Goal: Task Accomplishment & Management: Complete application form

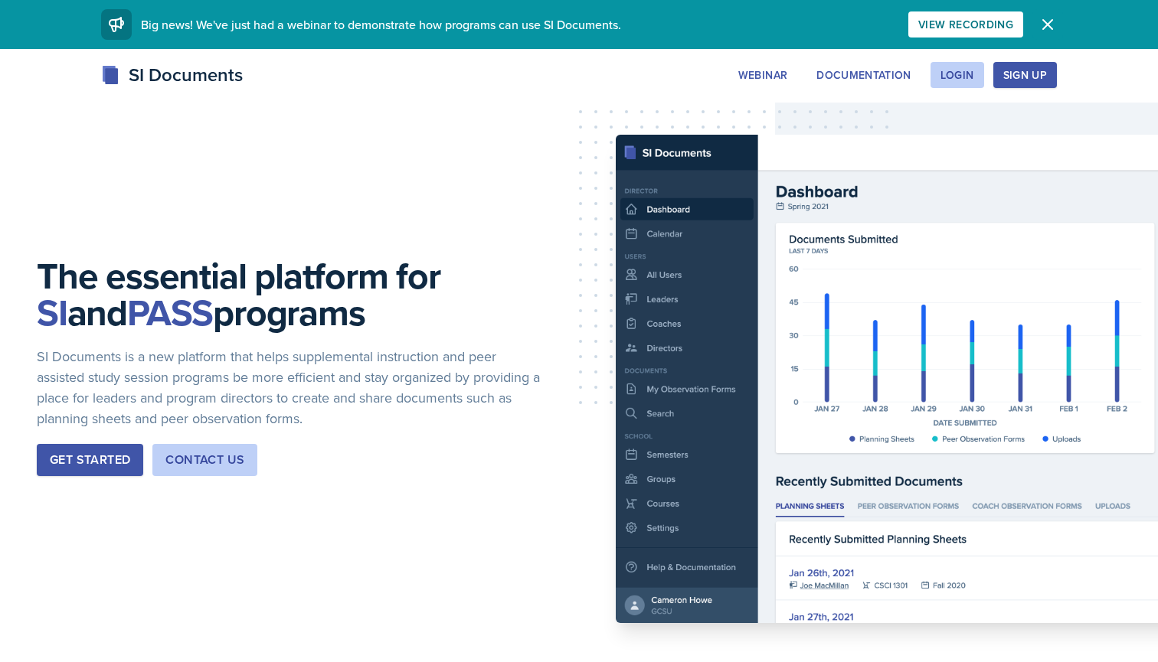
click at [1044, 29] on icon "button" at bounding box center [1047, 24] width 9 height 9
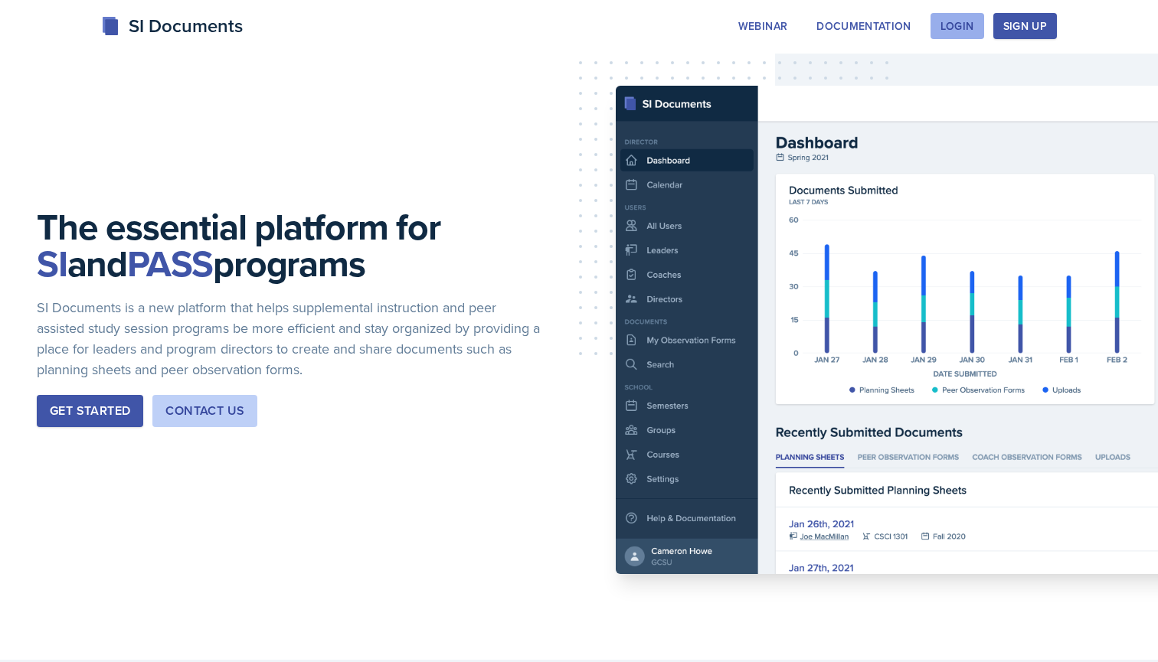
click at [963, 24] on div "Login" at bounding box center [957, 26] width 34 height 12
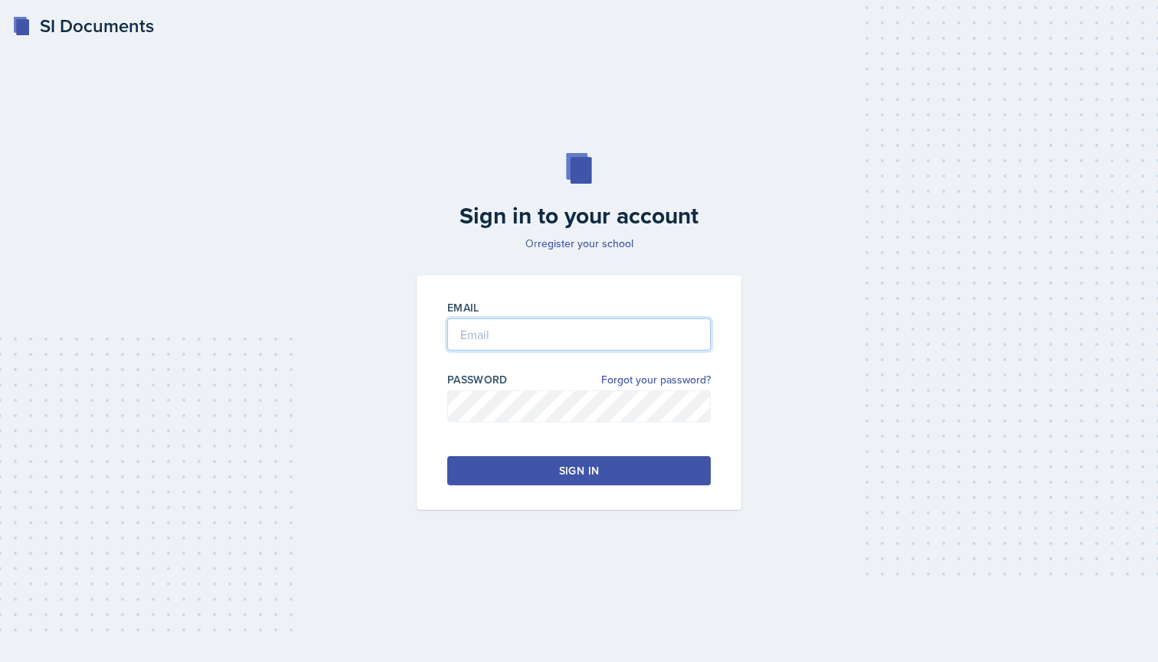
type input "[EMAIL_ADDRESS][PERSON_NAME][DOMAIN_NAME]"
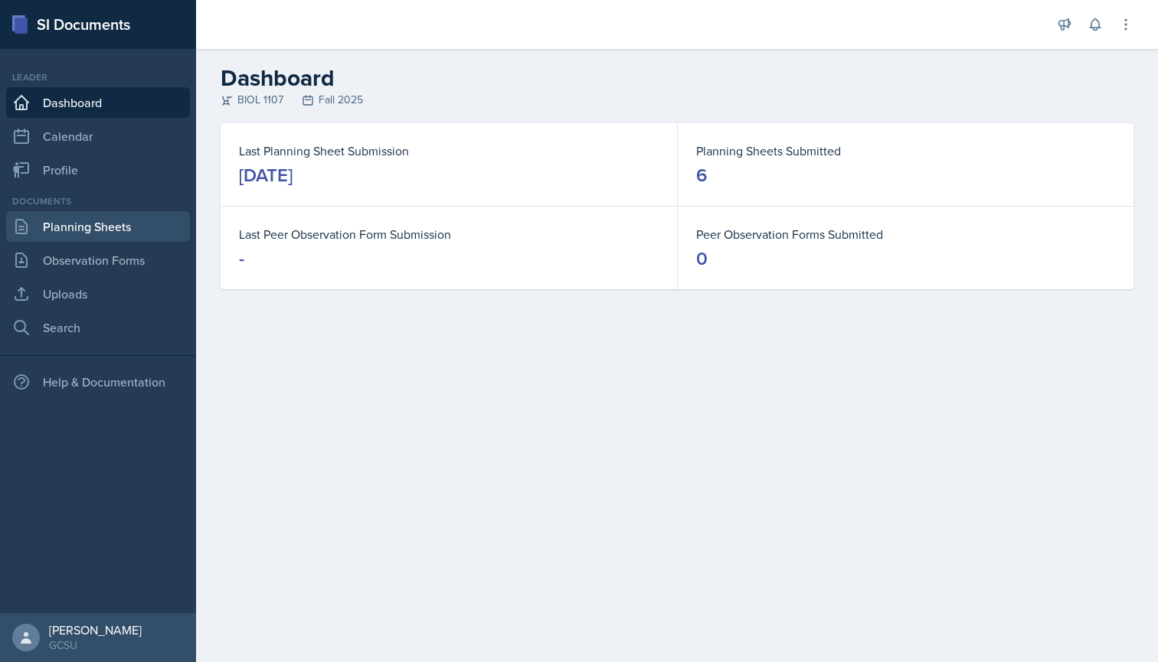
click at [129, 222] on link "Planning Sheets" at bounding box center [98, 226] width 184 height 31
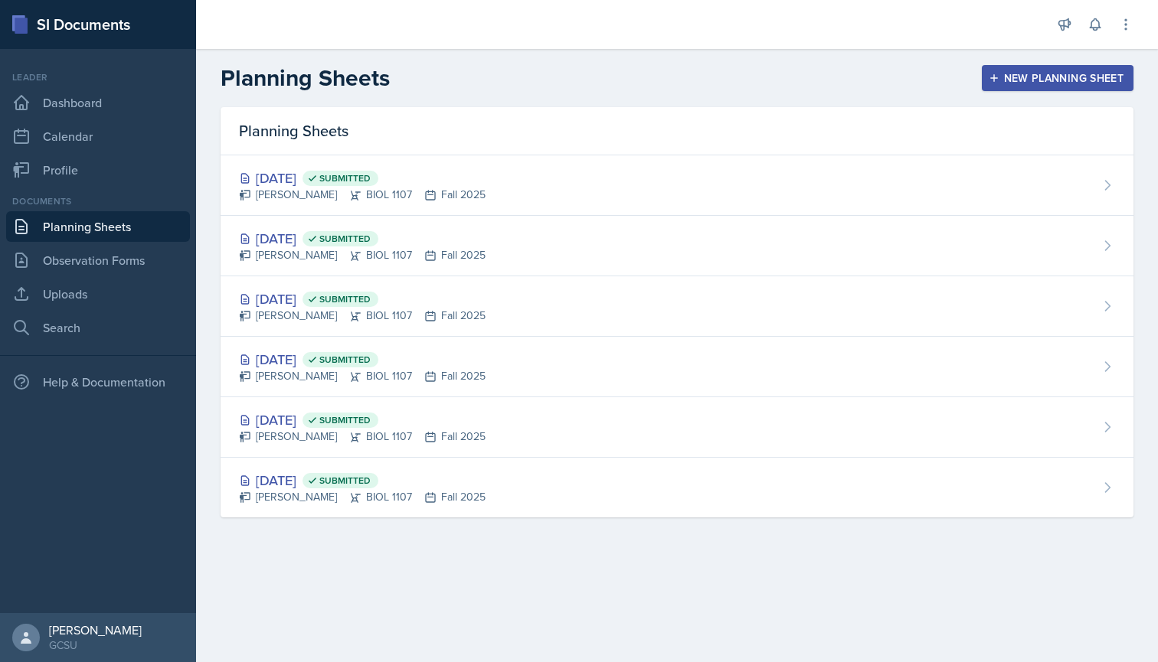
click at [1032, 80] on div "New Planning Sheet" at bounding box center [1058, 78] width 132 height 12
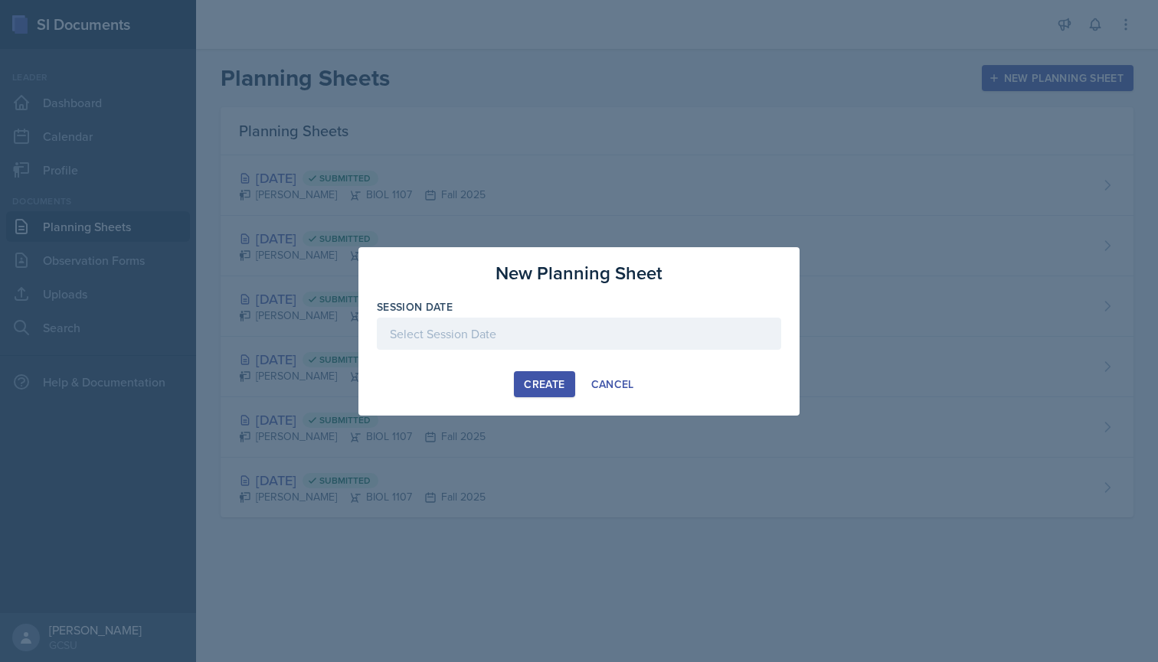
click at [485, 329] on div at bounding box center [579, 334] width 404 height 32
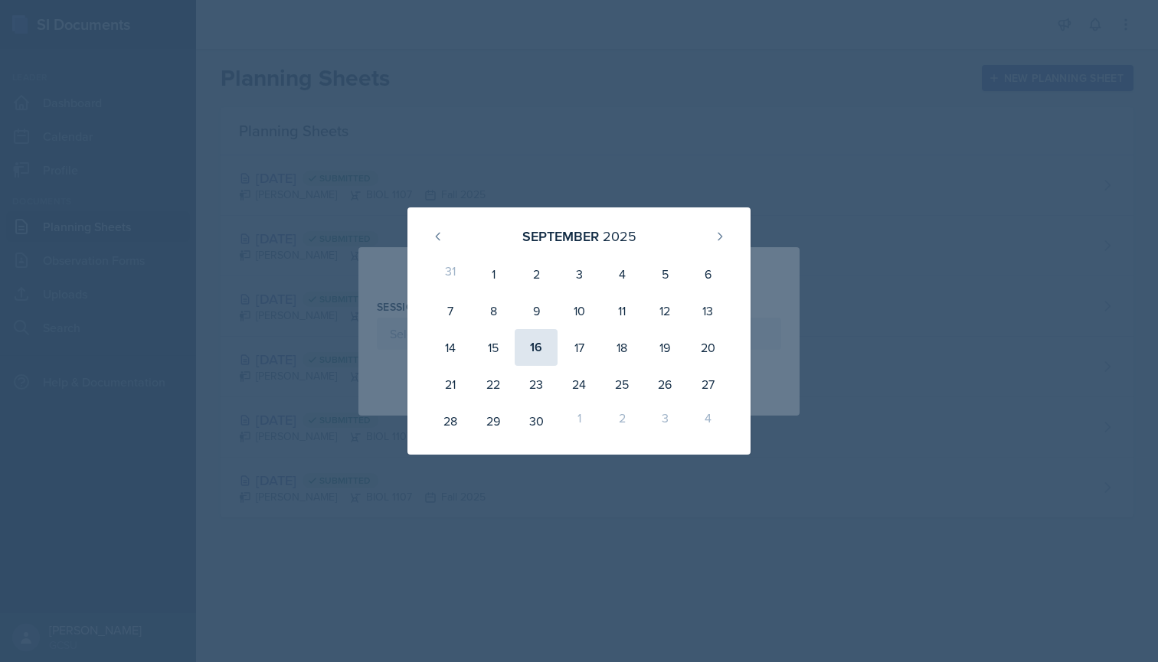
click at [541, 347] on div "16" at bounding box center [536, 347] width 43 height 37
type input "[DATE]"
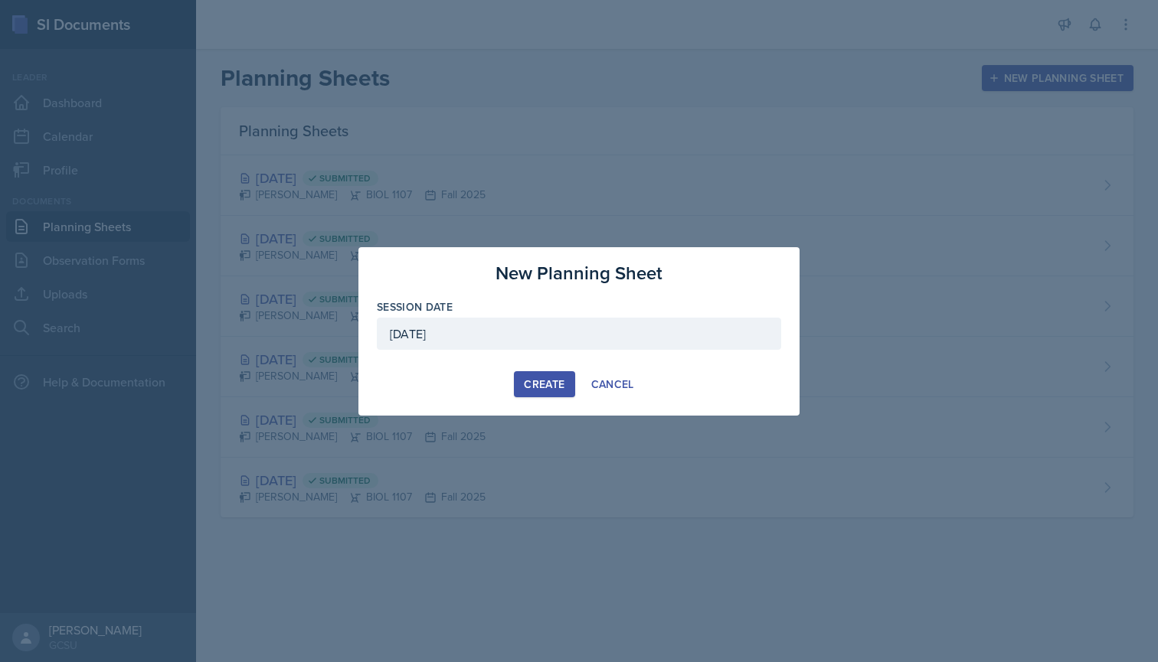
click at [547, 382] on div "Create" at bounding box center [544, 384] width 41 height 12
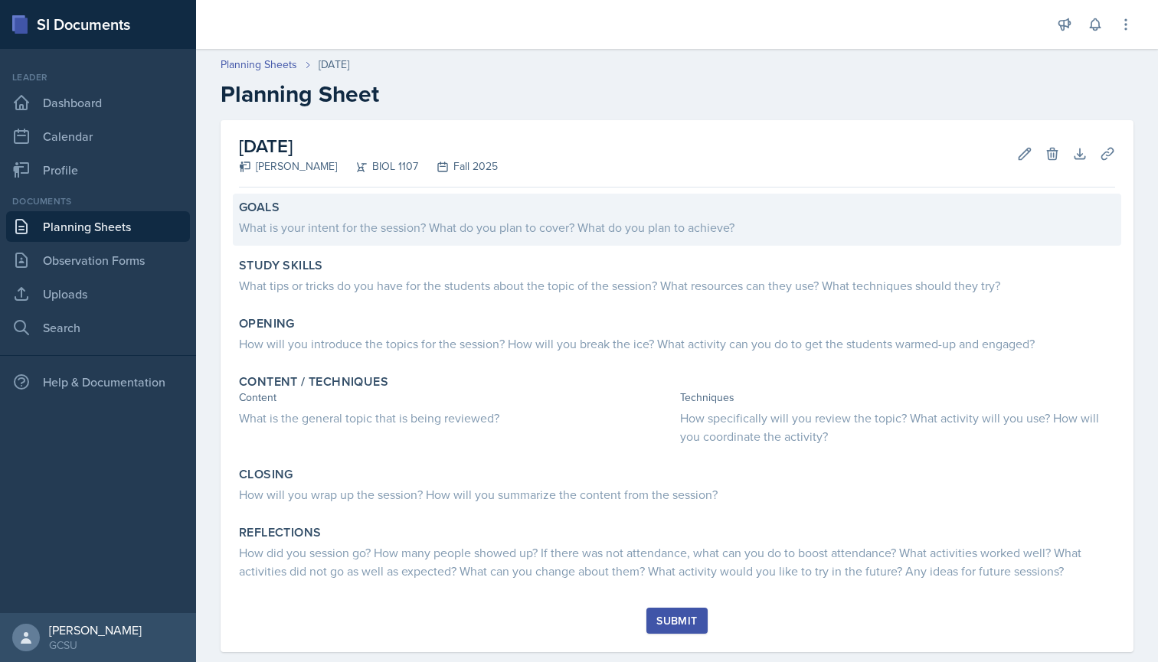
click at [730, 221] on div "What is your intent for the session? What do you plan to cover? What do you pla…" at bounding box center [677, 227] width 876 height 18
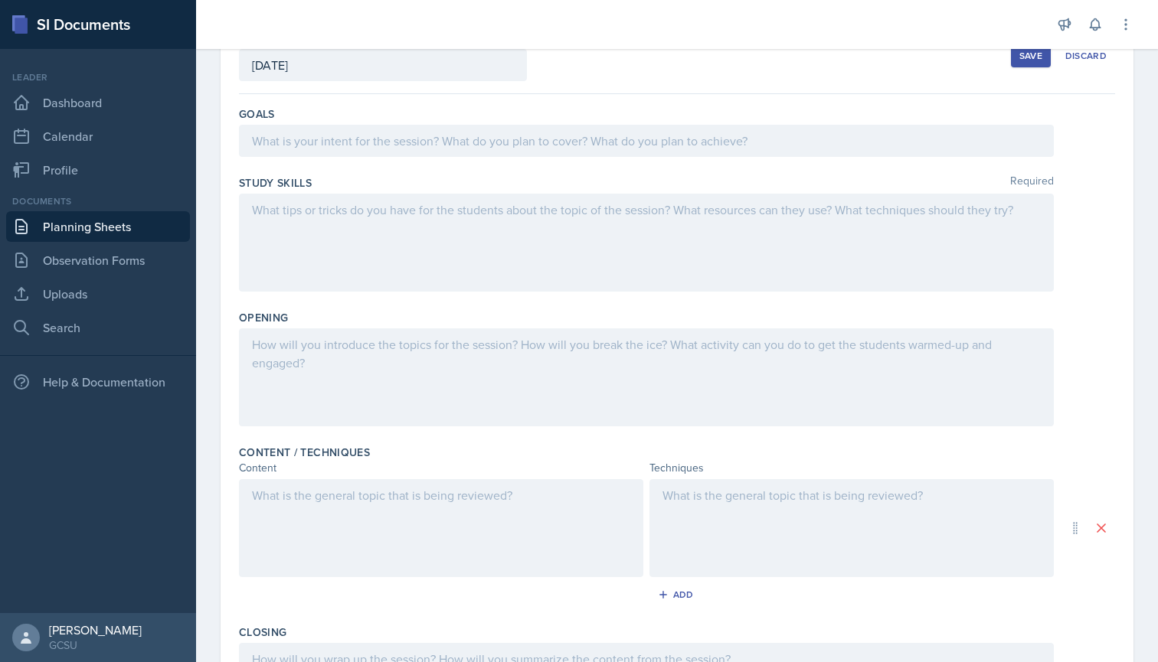
scroll to position [113, 0]
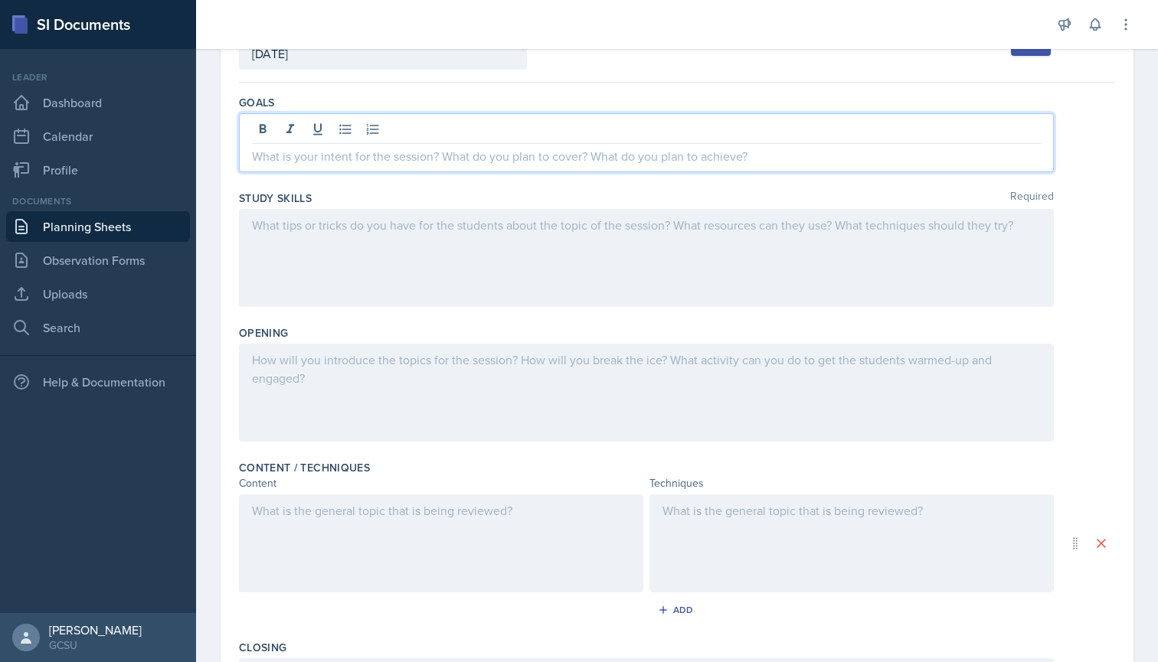
click at [618, 129] on div at bounding box center [646, 142] width 815 height 59
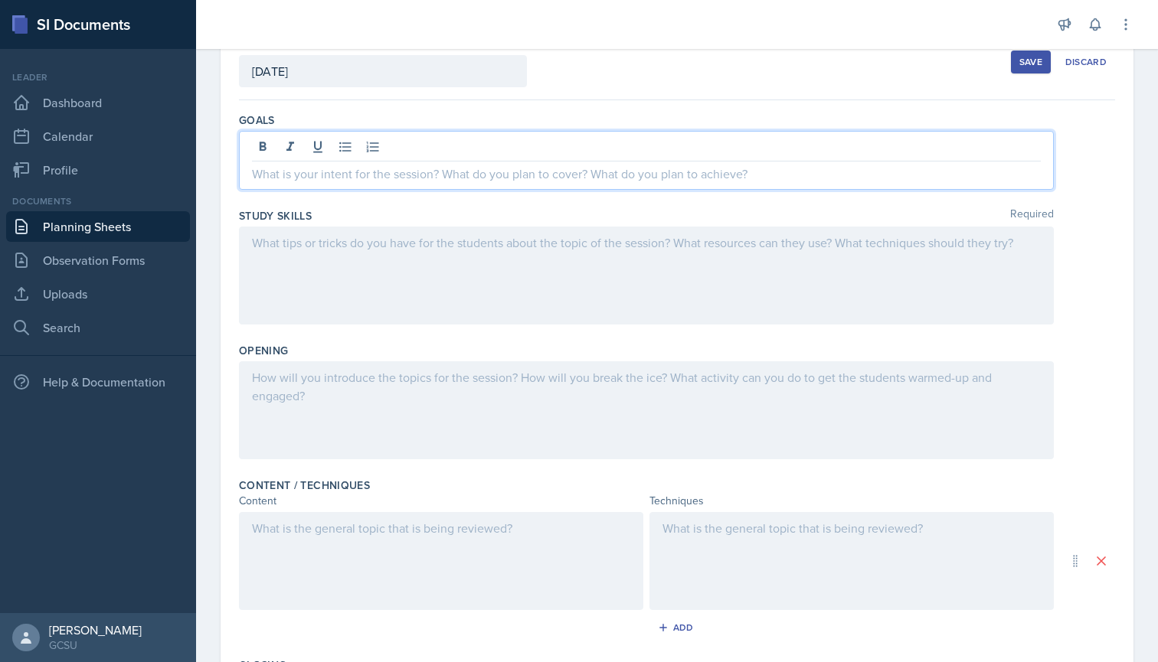
scroll to position [103, 0]
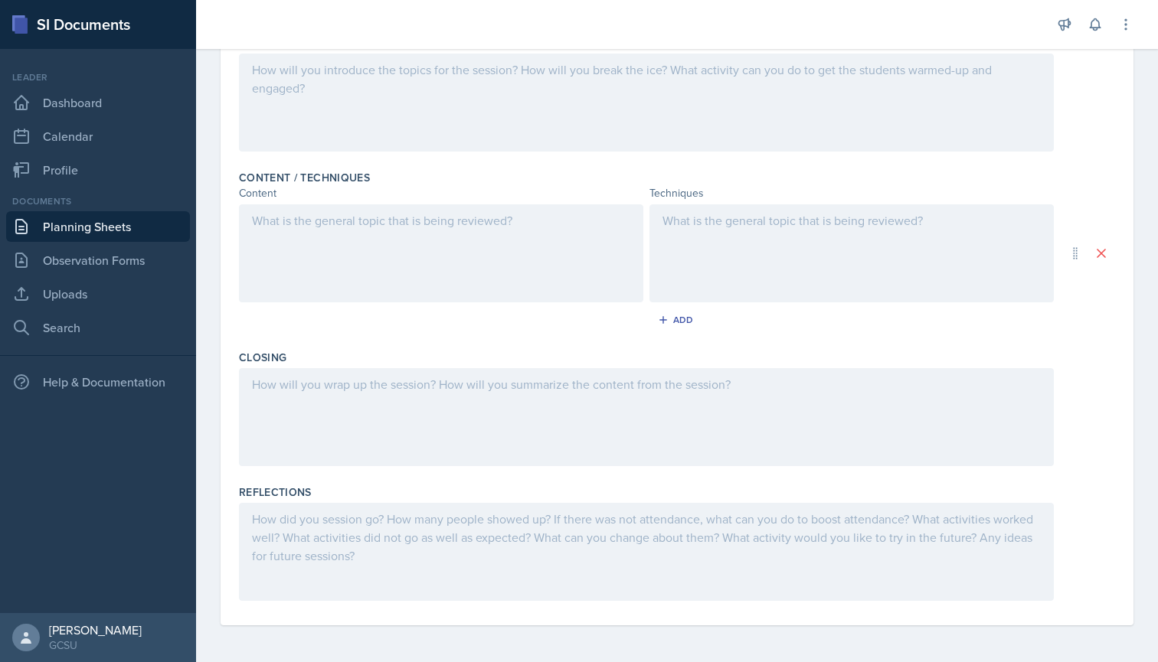
click at [685, 623] on div "Goals Study Skills Required Opening Content / Techniques Content Techniques Add…" at bounding box center [677, 208] width 876 height 833
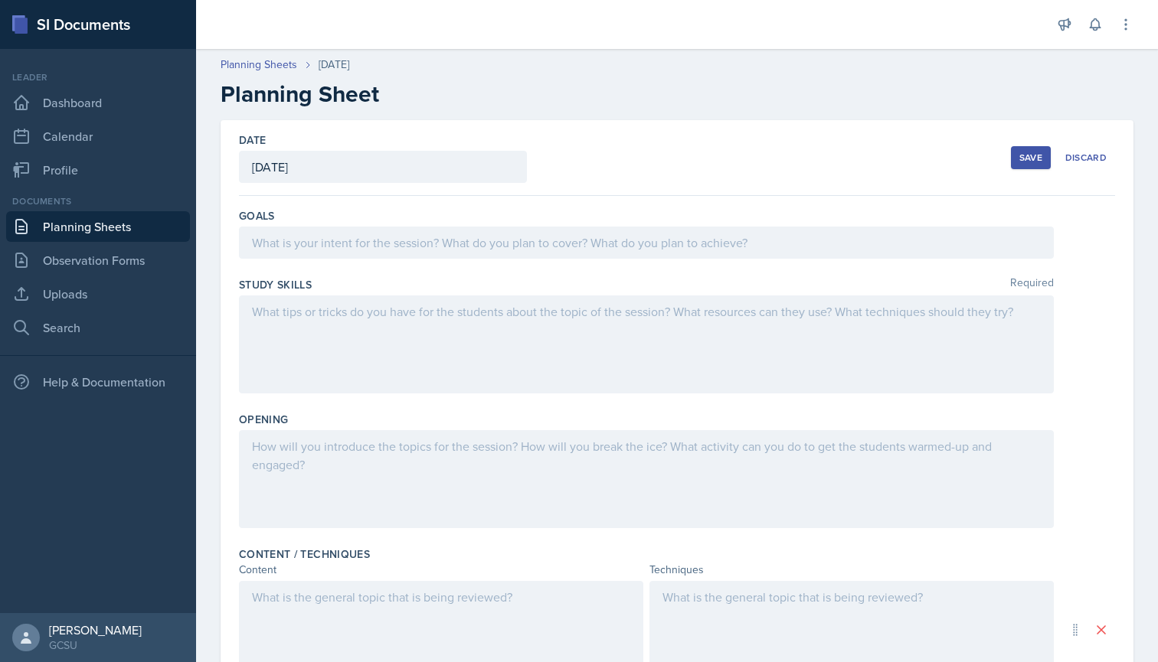
scroll to position [0, 0]
click at [1015, 355] on div at bounding box center [646, 345] width 815 height 98
click at [1006, 496] on div at bounding box center [646, 479] width 815 height 98
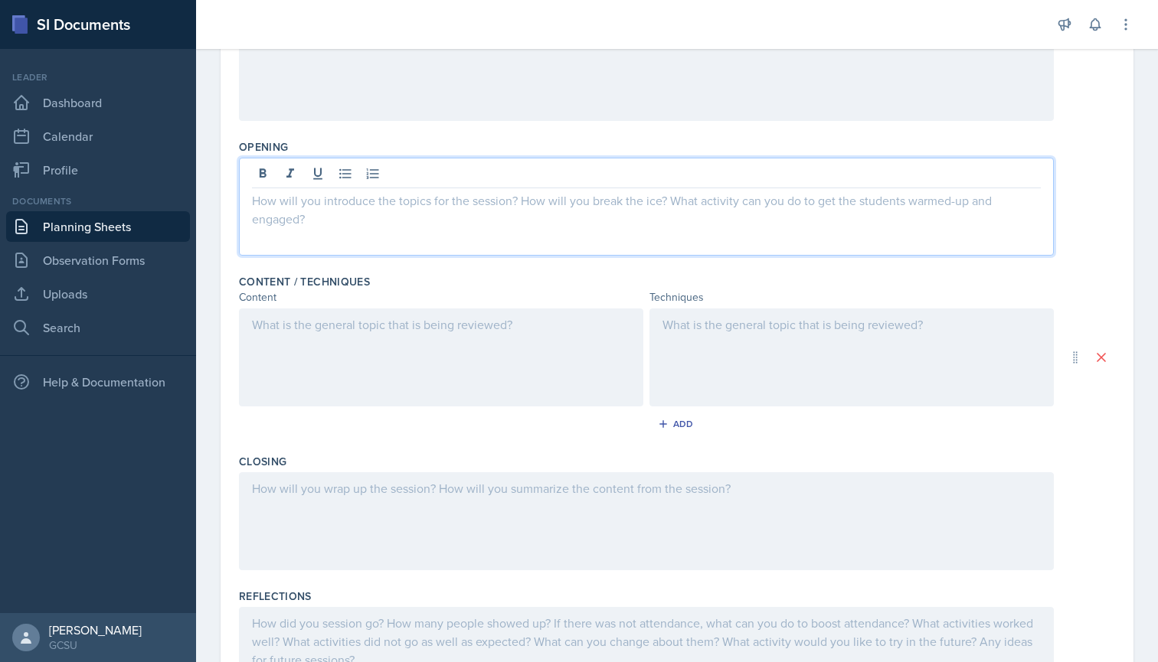
scroll to position [299, 0]
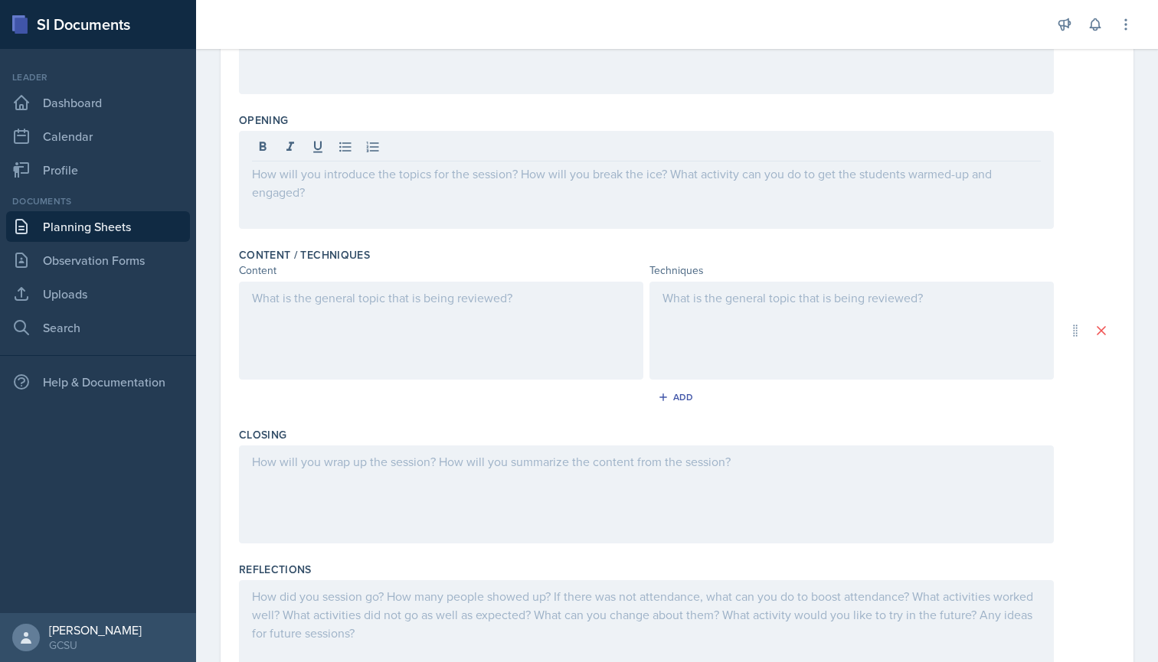
click at [895, 356] on div at bounding box center [851, 331] width 404 height 98
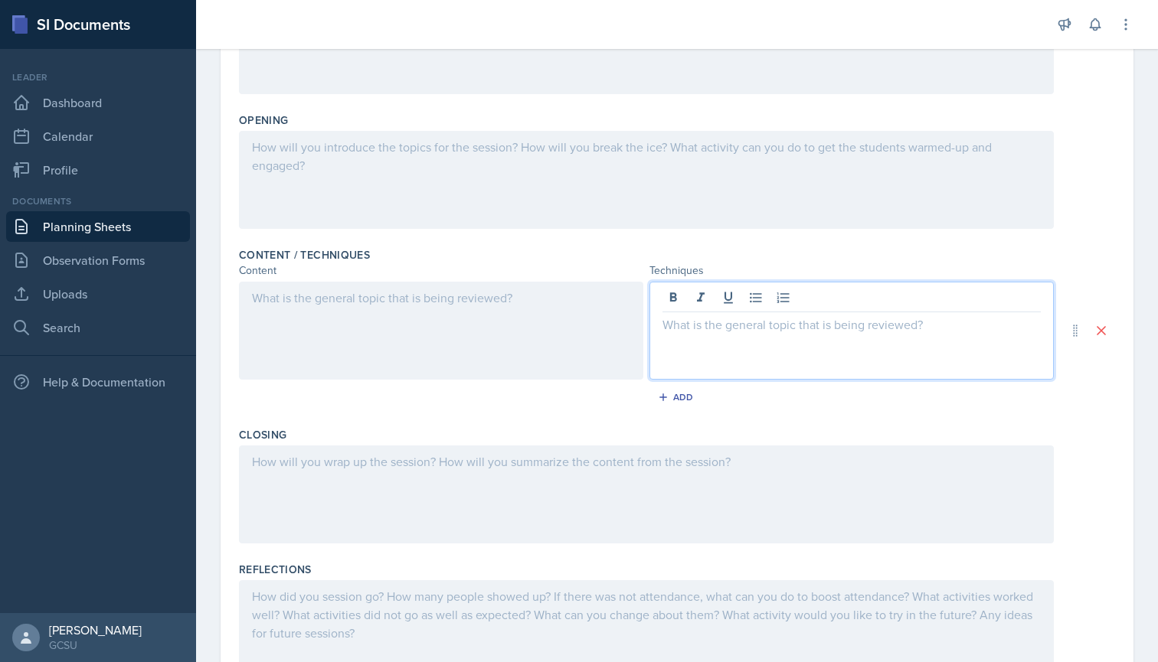
click at [974, 544] on div "Closing" at bounding box center [677, 488] width 876 height 135
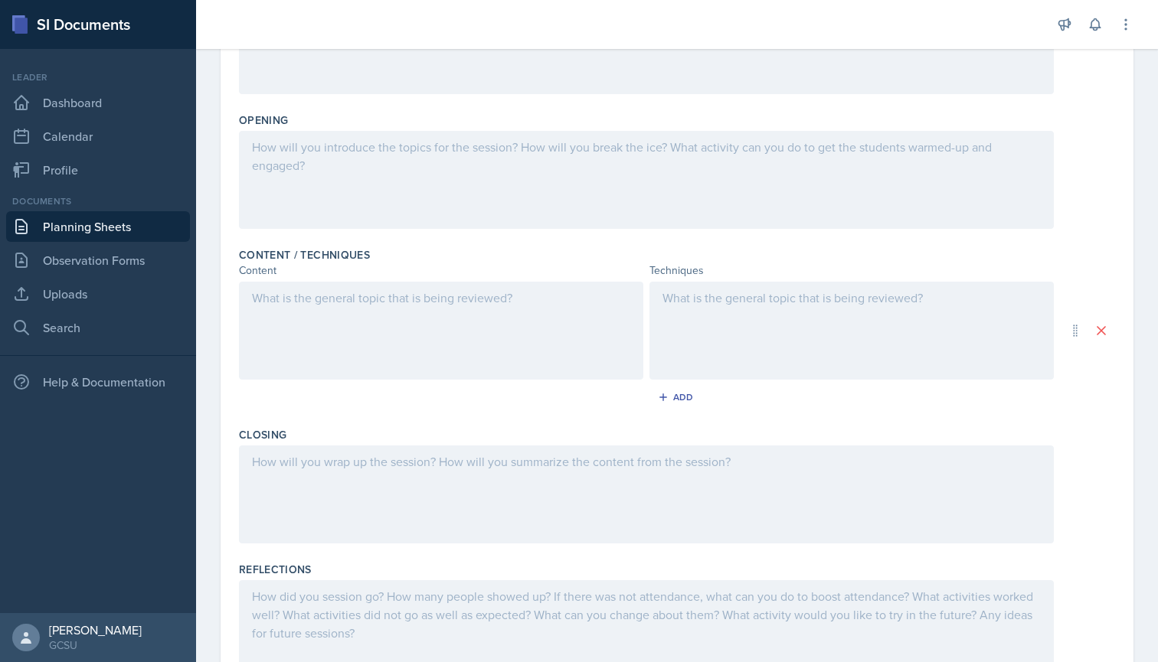
click at [969, 513] on div at bounding box center [646, 495] width 815 height 98
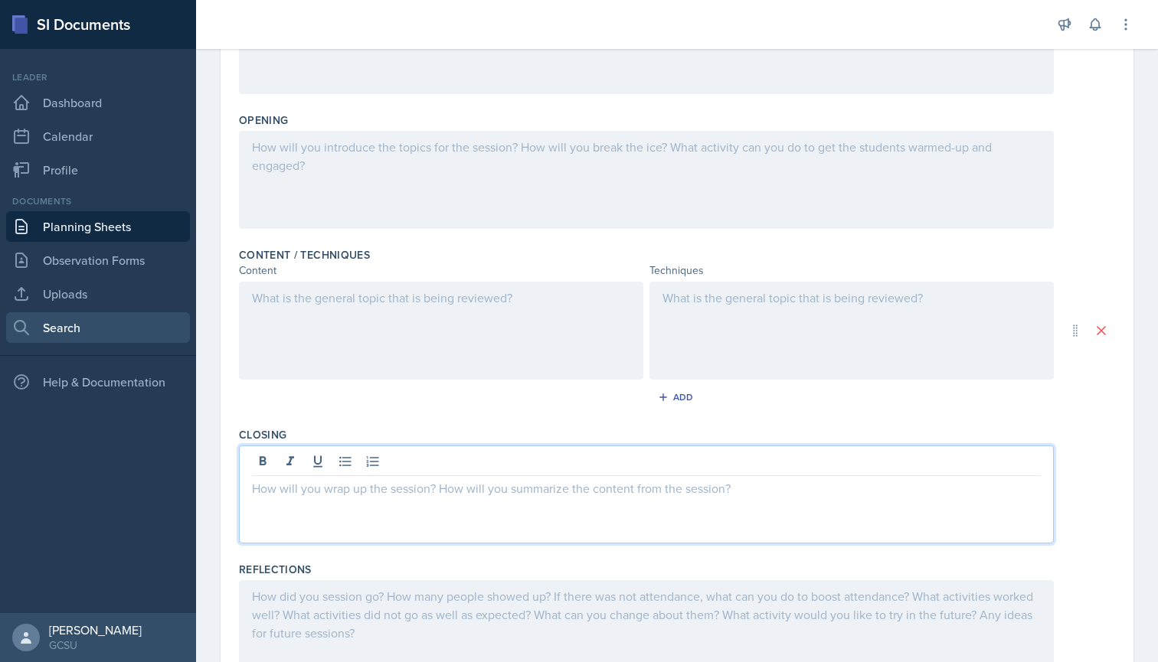
click at [78, 318] on link "Search" at bounding box center [98, 327] width 184 height 31
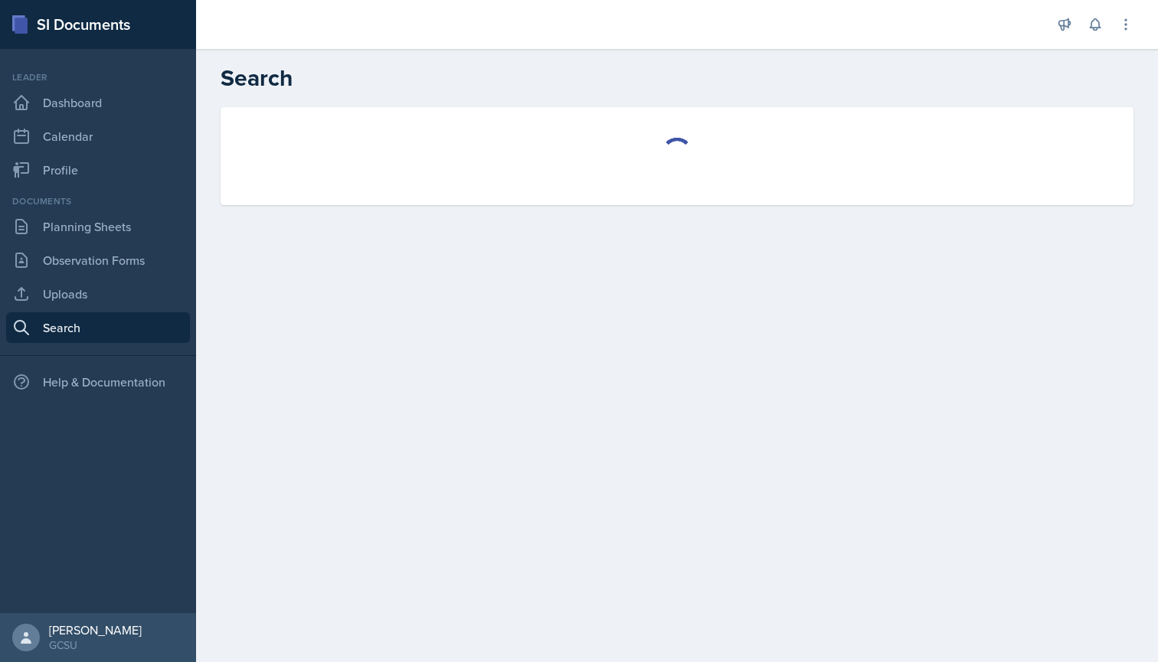
select select "all"
select select "1"
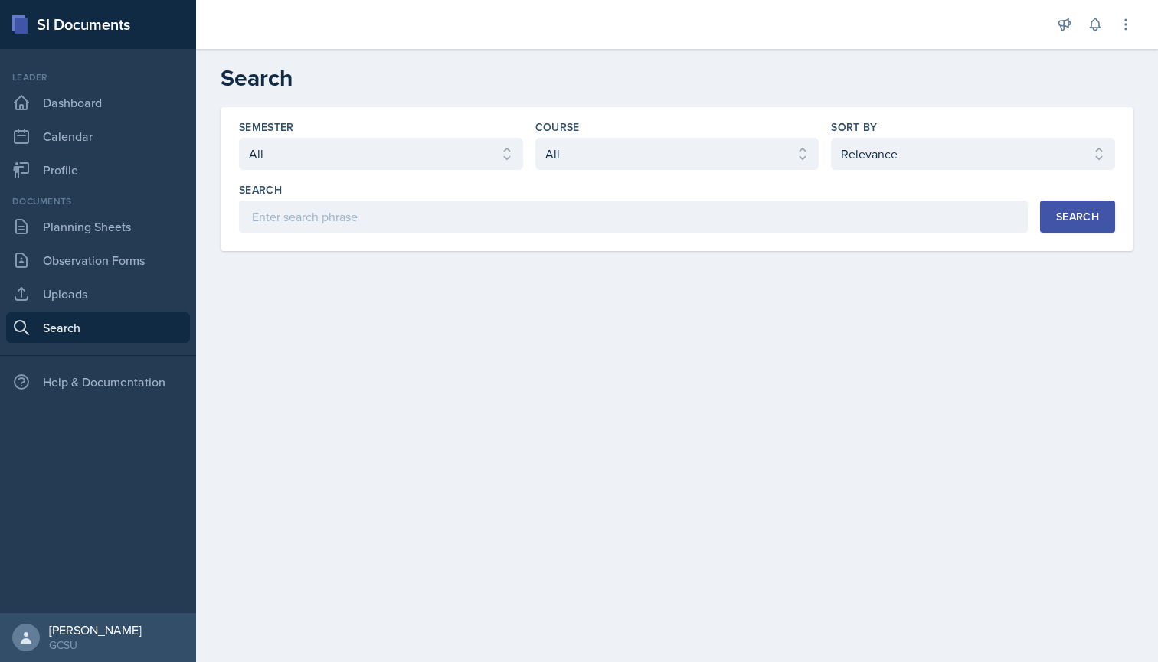
click at [1061, 227] on button "Search" at bounding box center [1077, 217] width 75 height 32
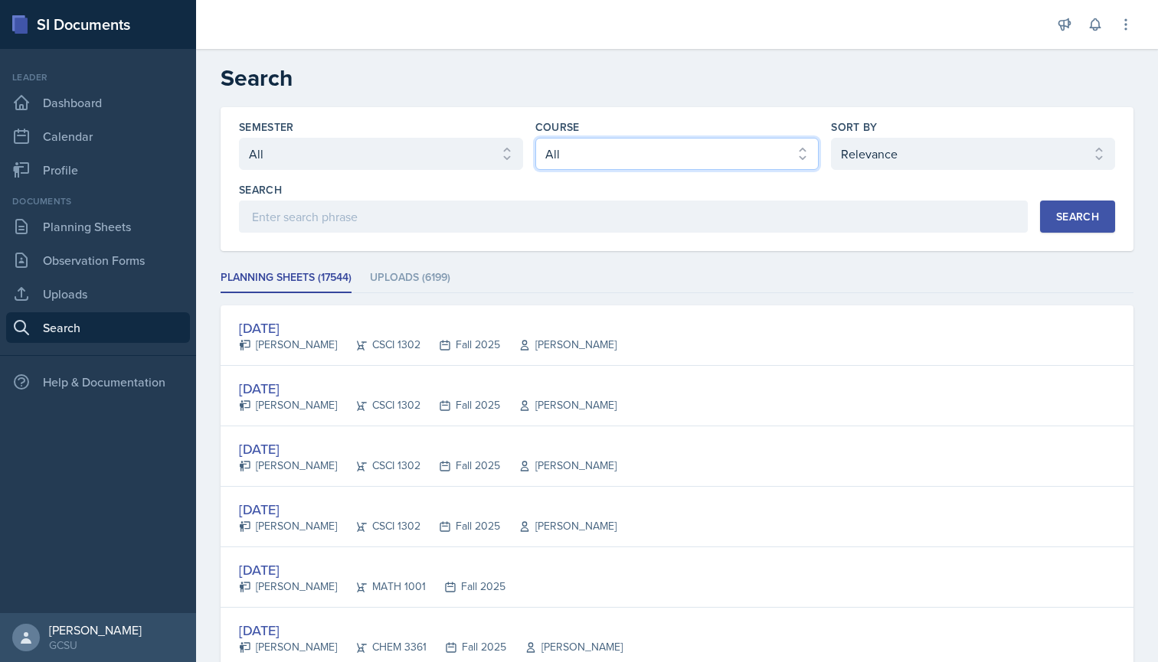
select select "6d02d006-d2ce-4ab3-bc11-53b48f3c94ca"
click at [1054, 209] on button "Search" at bounding box center [1077, 217] width 75 height 32
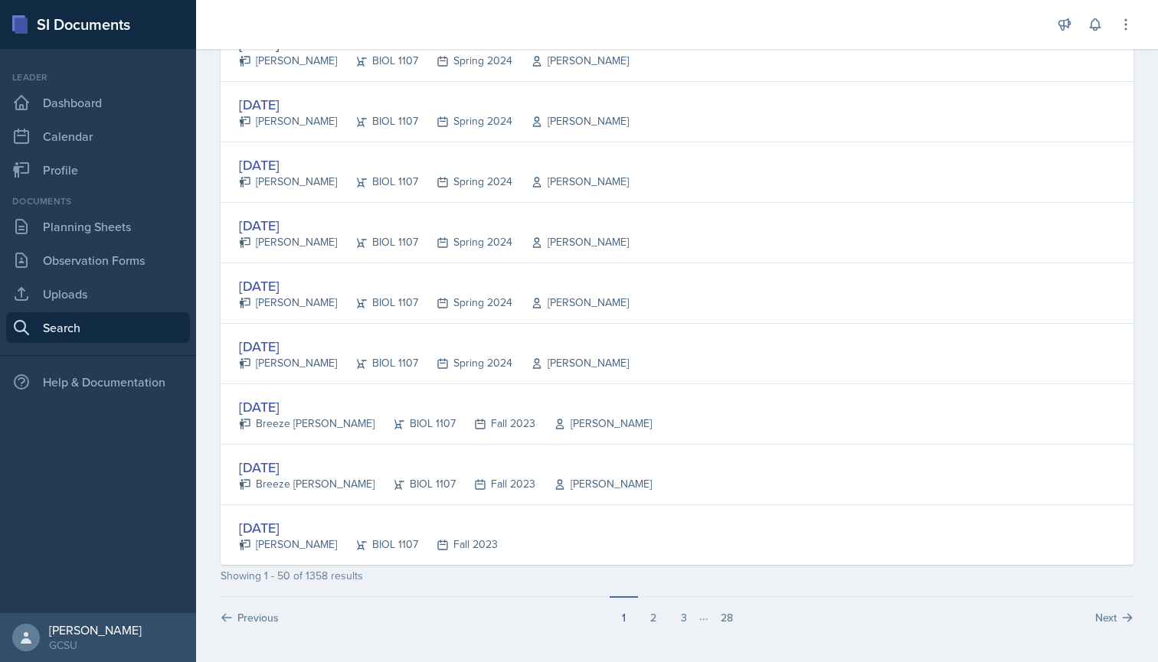
scroll to position [2764, 0]
click at [649, 618] on button "2" at bounding box center [653, 610] width 31 height 29
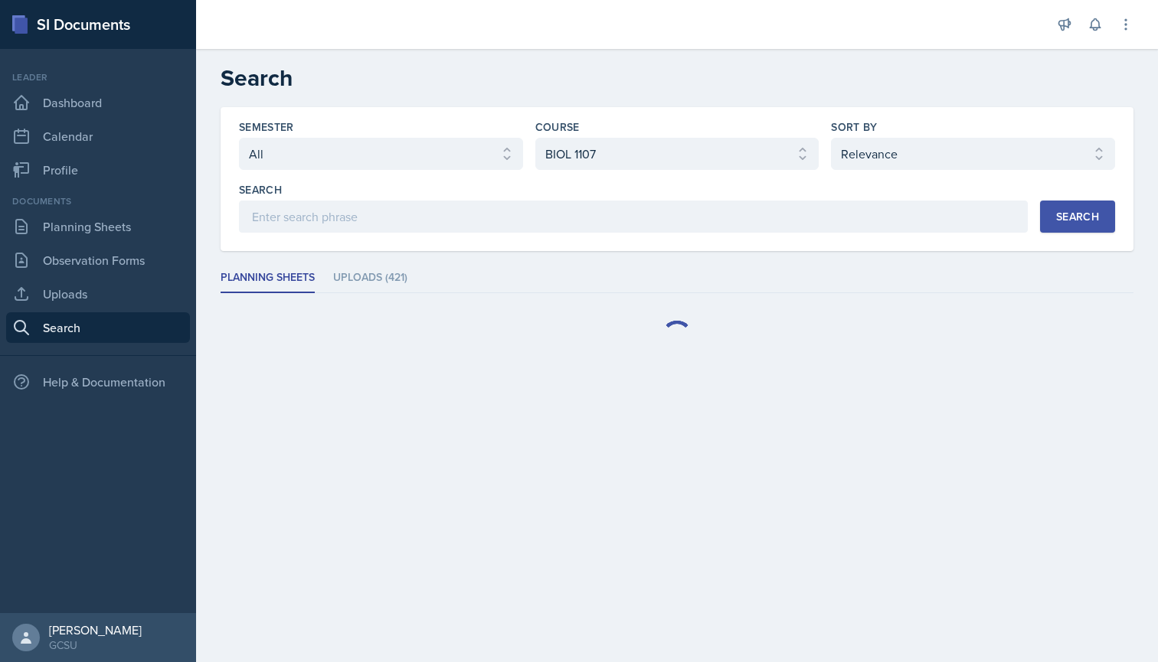
scroll to position [0, 0]
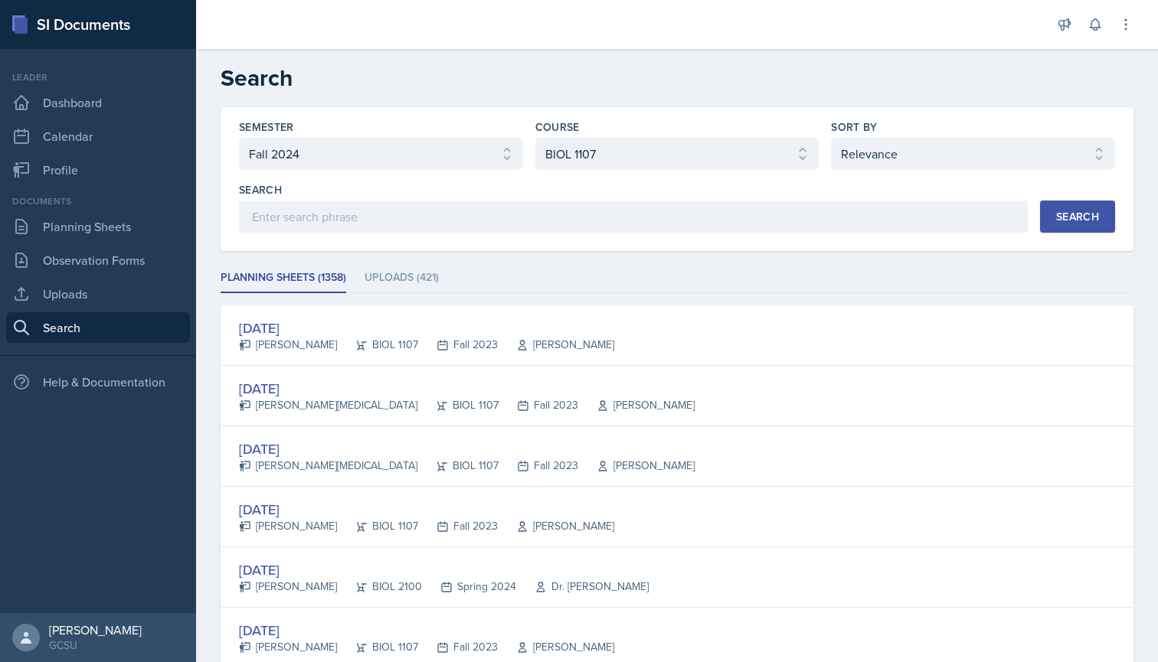
click at [1096, 214] on div "Search" at bounding box center [1077, 217] width 43 height 12
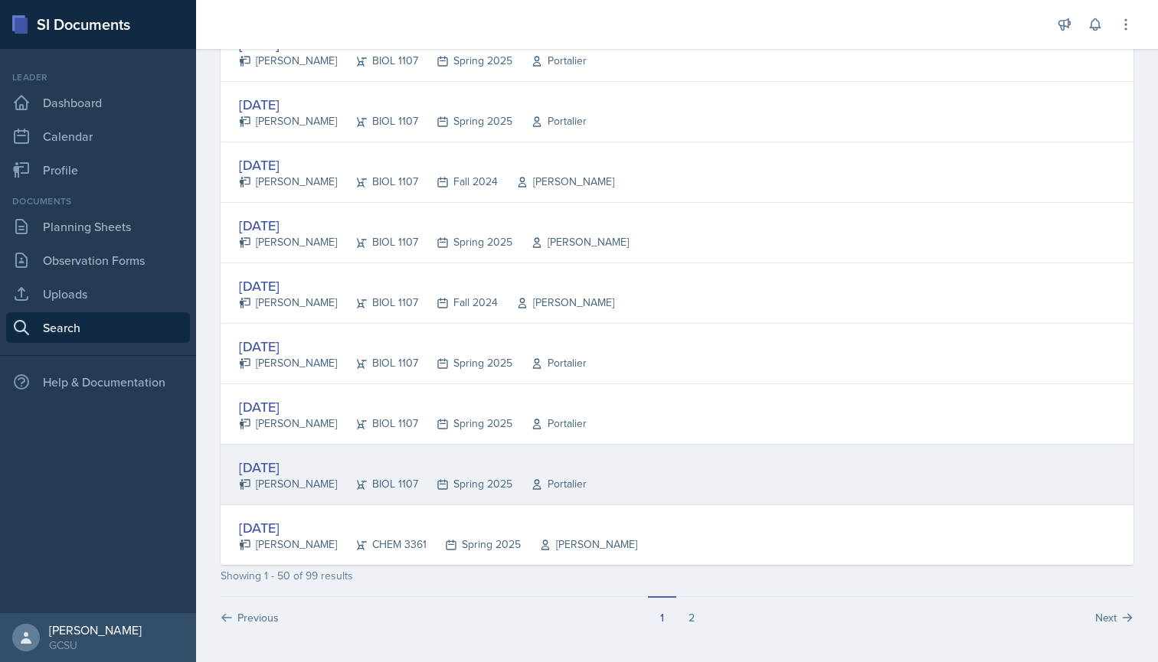
scroll to position [2764, 0]
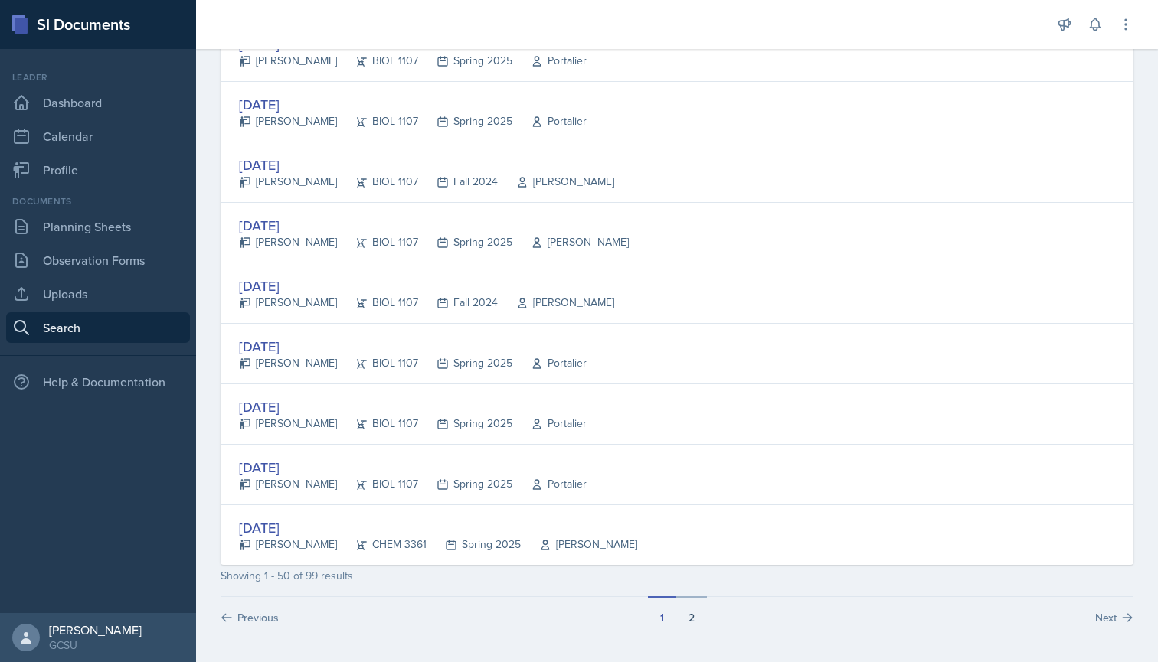
click at [683, 612] on button "2" at bounding box center [691, 610] width 31 height 29
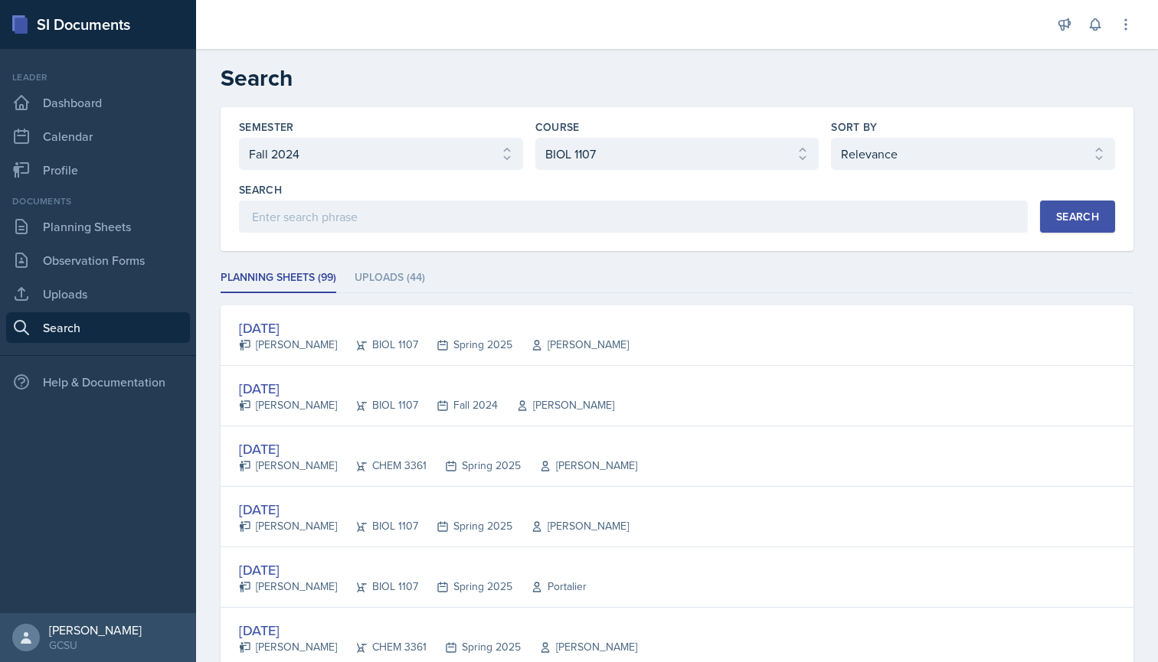
scroll to position [0, 0]
click at [1066, 212] on div "Search" at bounding box center [1077, 217] width 43 height 12
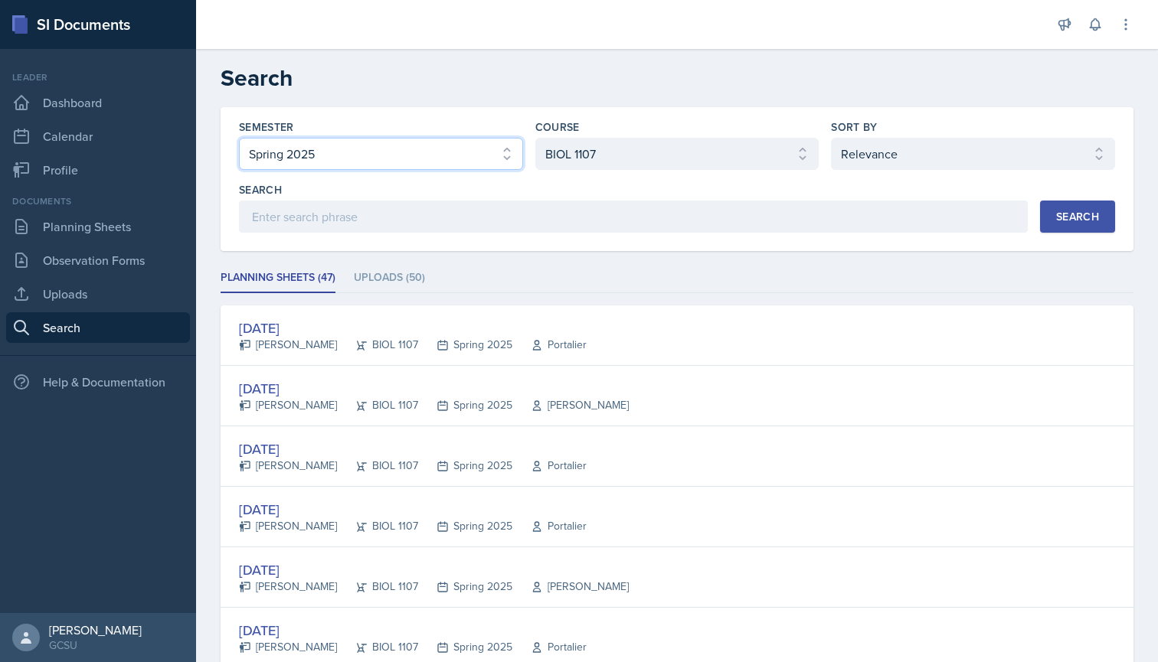
select select "986fdc3e-2246-4ffd-9cb8-78666de4ebed"
click at [1054, 214] on button "Search" at bounding box center [1077, 217] width 75 height 32
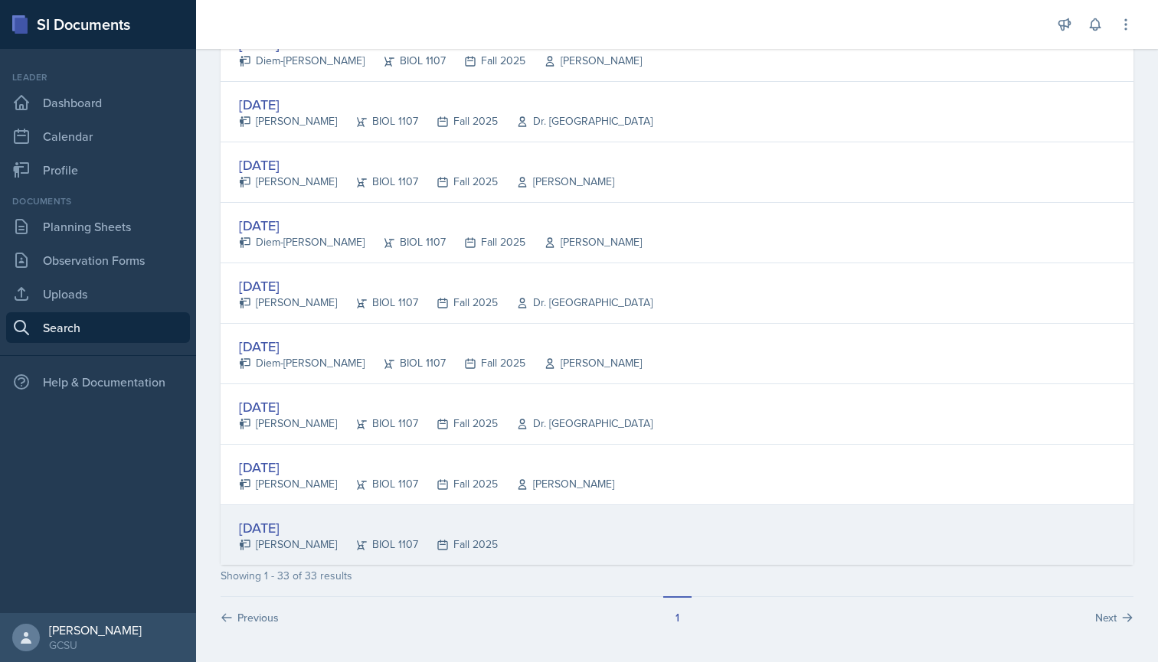
scroll to position [1736, 0]
click at [316, 535] on div "[DATE]" at bounding box center [368, 528] width 259 height 21
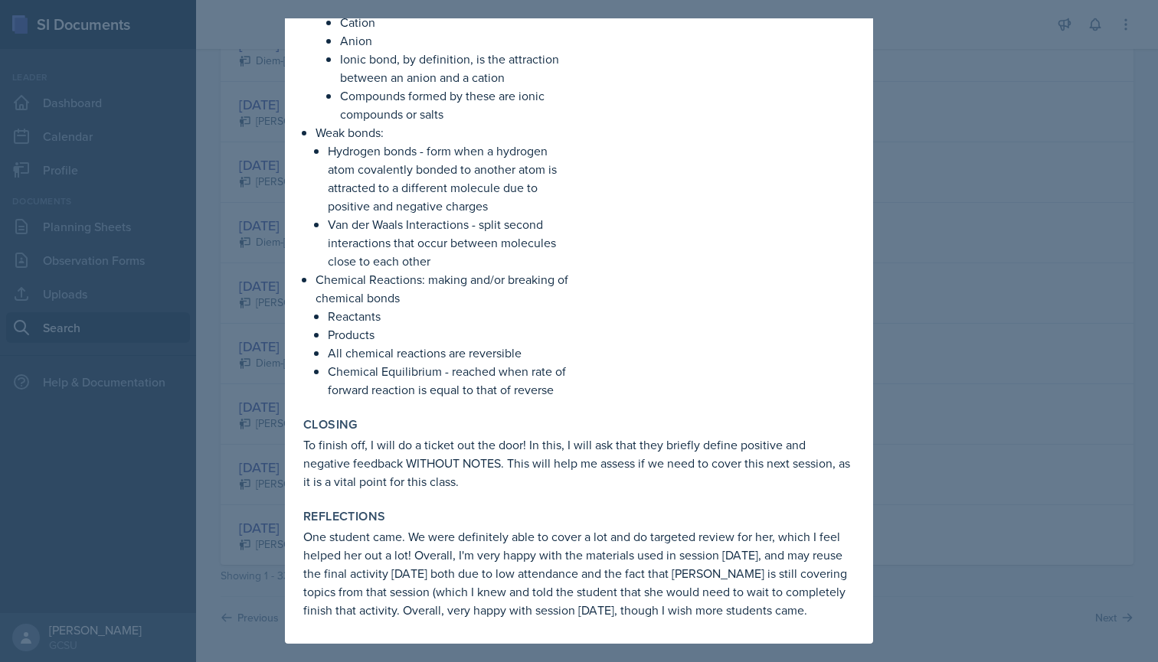
scroll to position [2962, 0]
click at [263, 381] on div at bounding box center [579, 331] width 1158 height 662
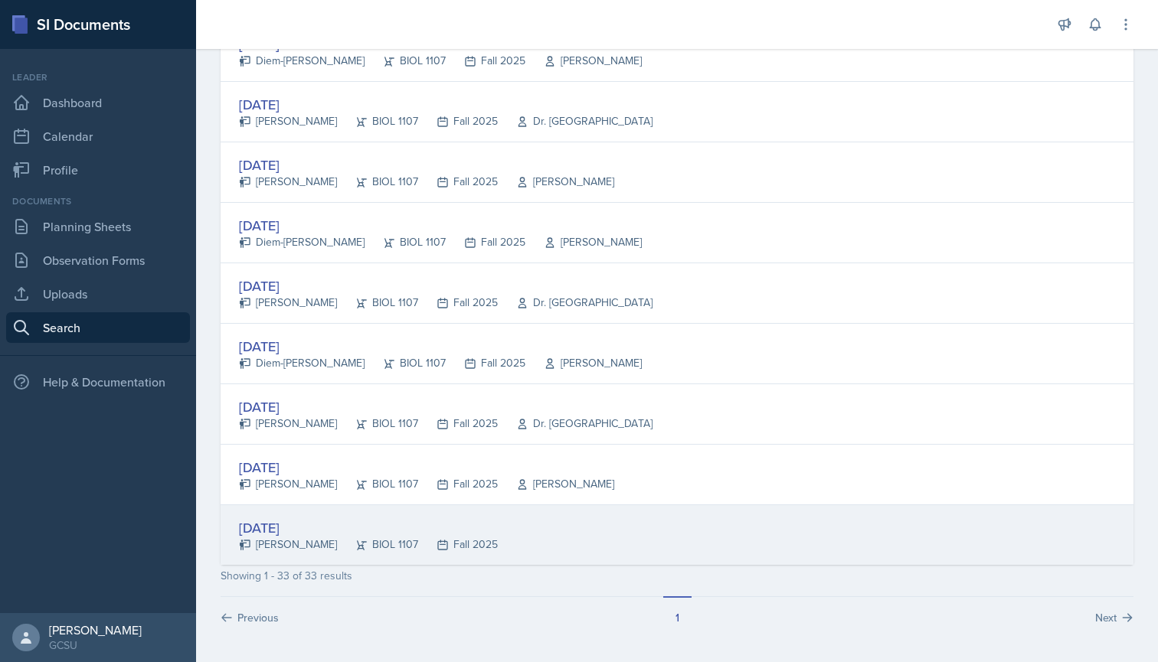
click at [287, 535] on div "[DATE]" at bounding box center [368, 528] width 259 height 21
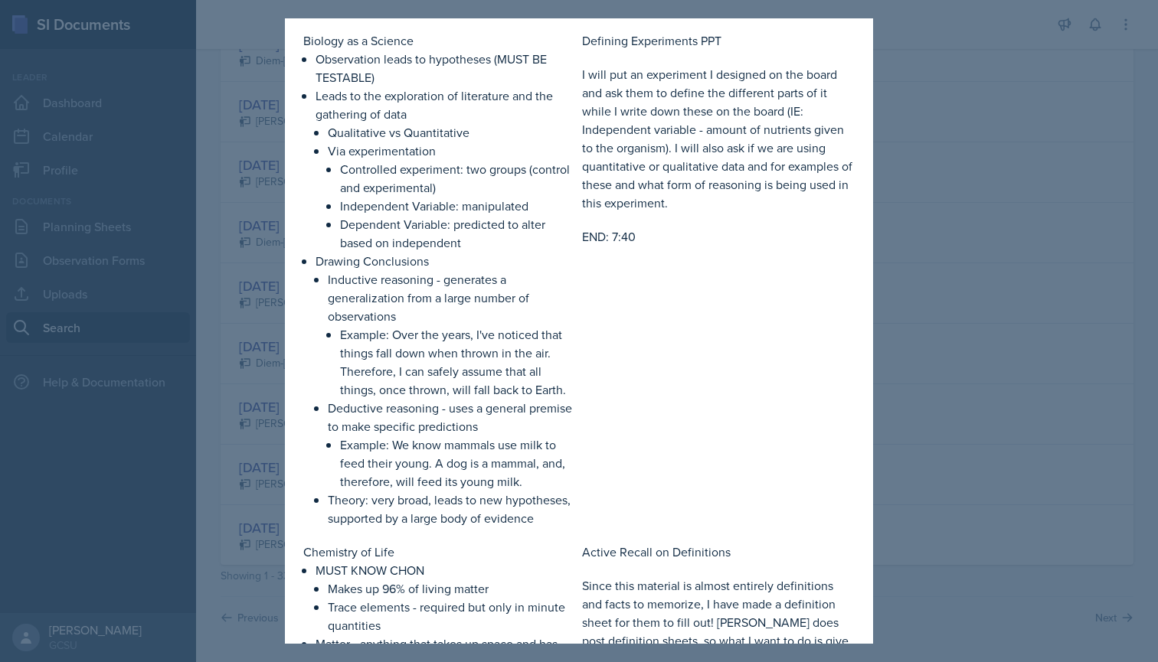
scroll to position [1585, 0]
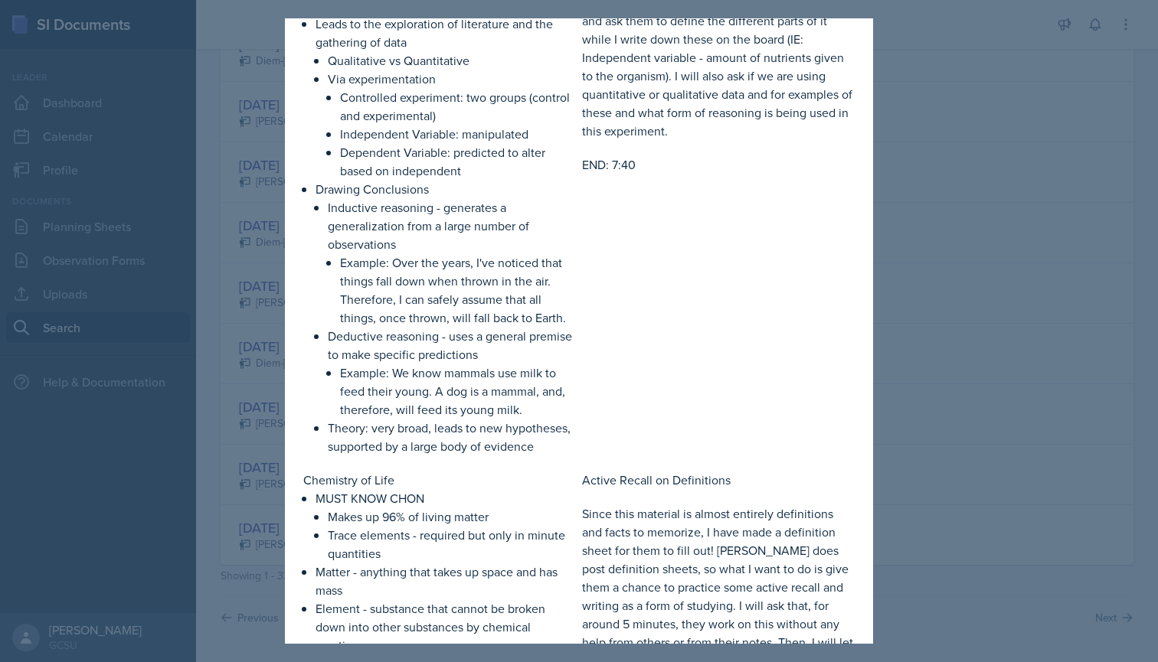
click at [251, 350] on div at bounding box center [579, 331] width 1158 height 662
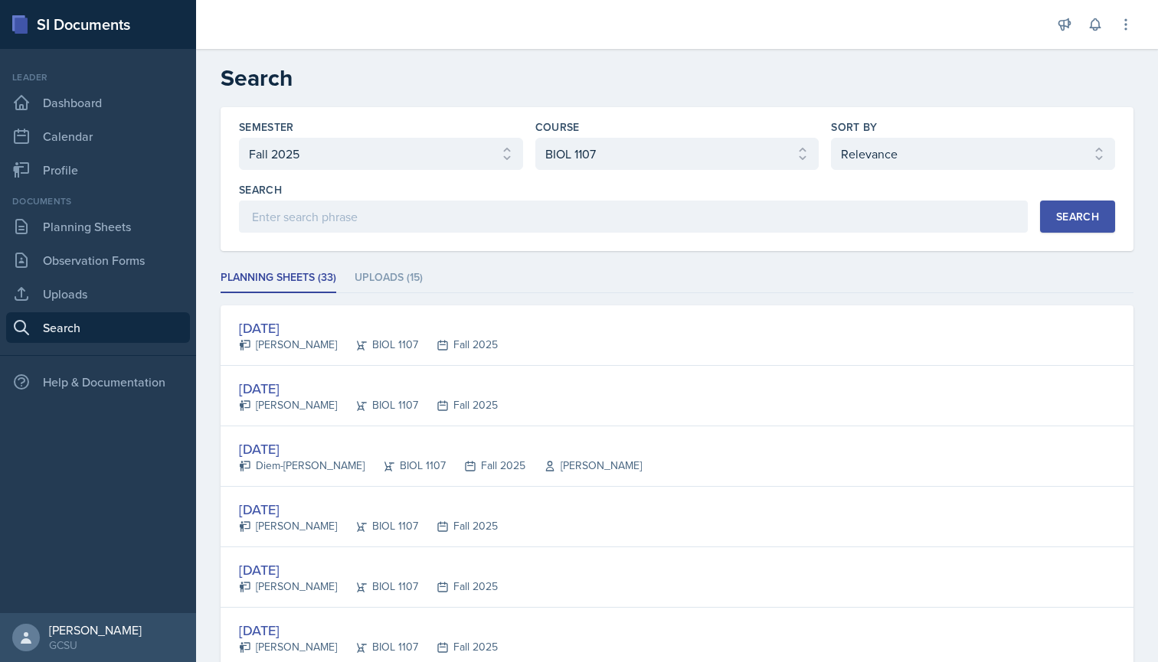
scroll to position [0, 0]
click at [102, 226] on link "Planning Sheets" at bounding box center [98, 226] width 184 height 31
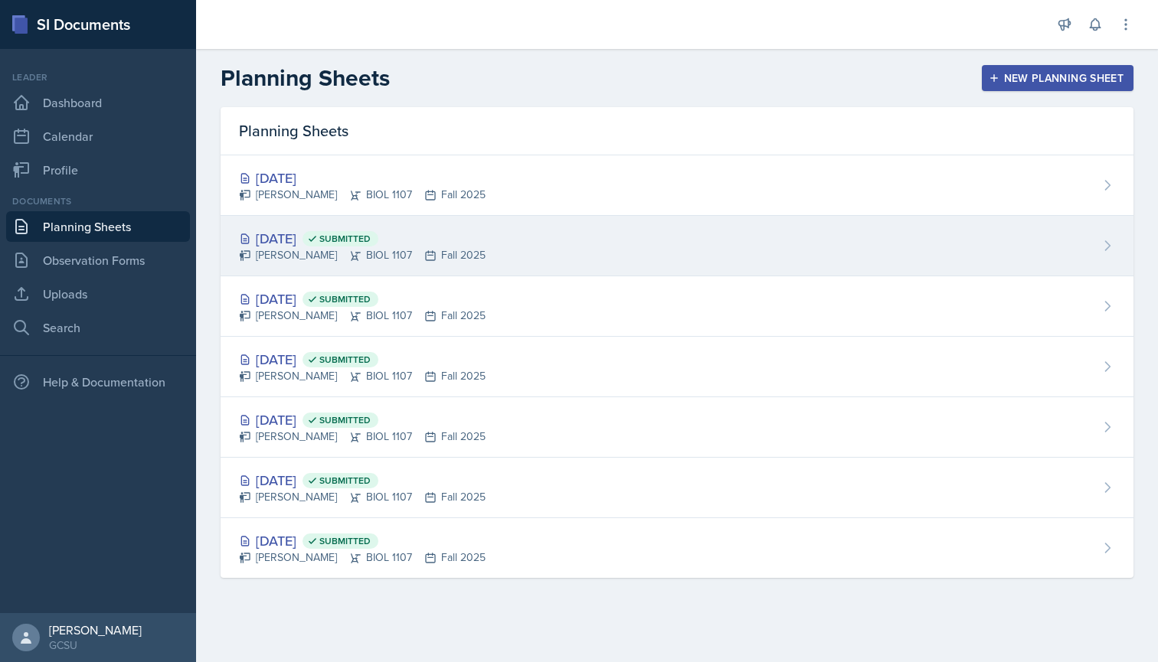
click at [323, 233] on div "[DATE] Submitted" at bounding box center [362, 238] width 247 height 21
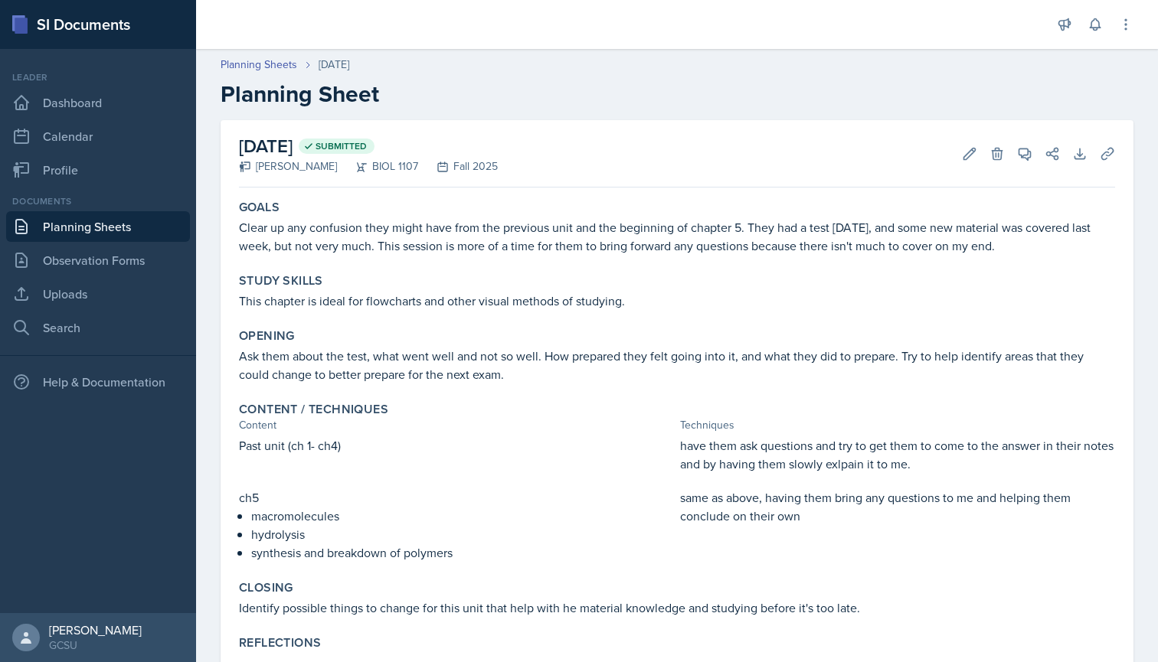
click at [65, 239] on link "Planning Sheets" at bounding box center [98, 226] width 184 height 31
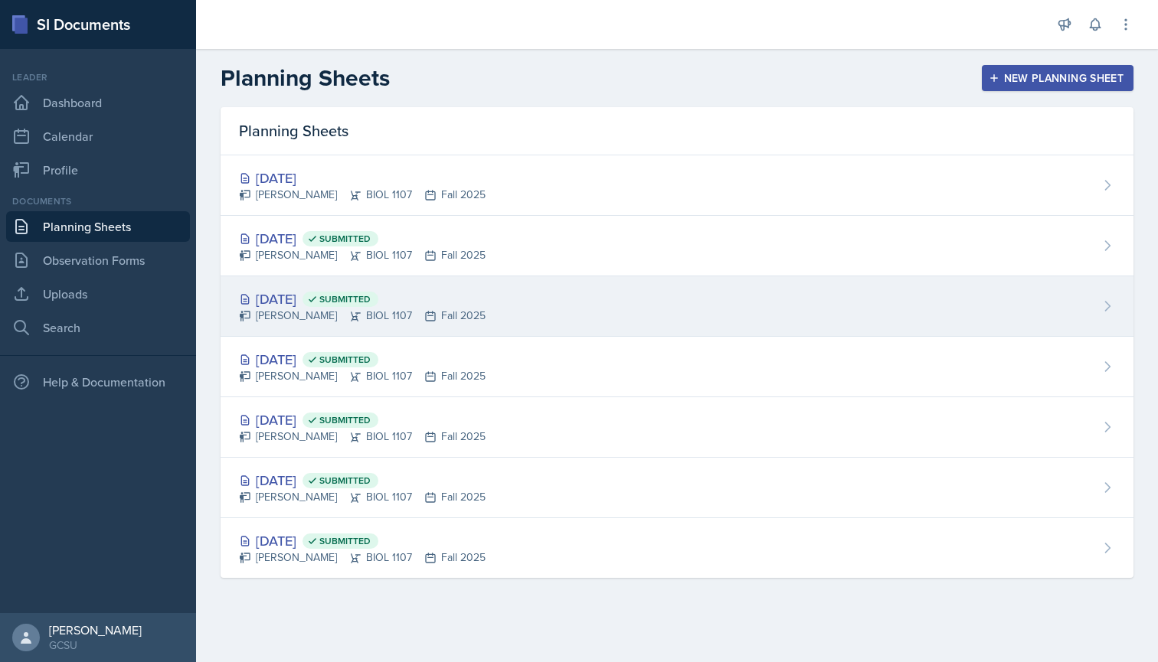
click at [318, 320] on div "[PERSON_NAME] BIOL 1107 Fall 2025" at bounding box center [362, 316] width 247 height 16
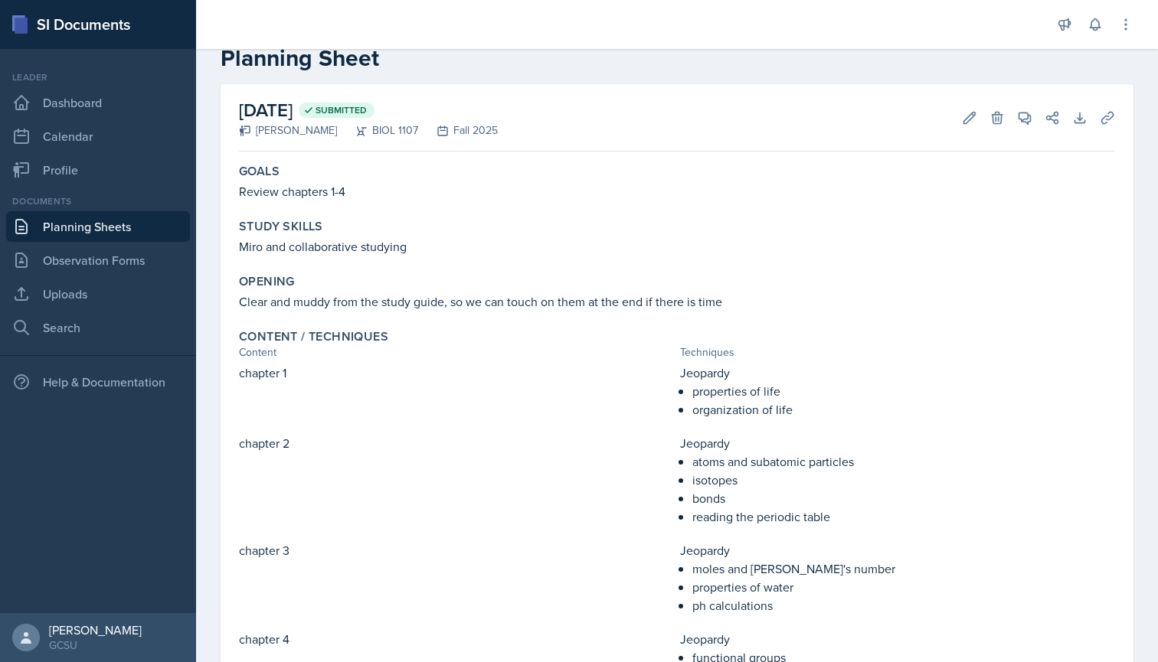
scroll to position [14, 0]
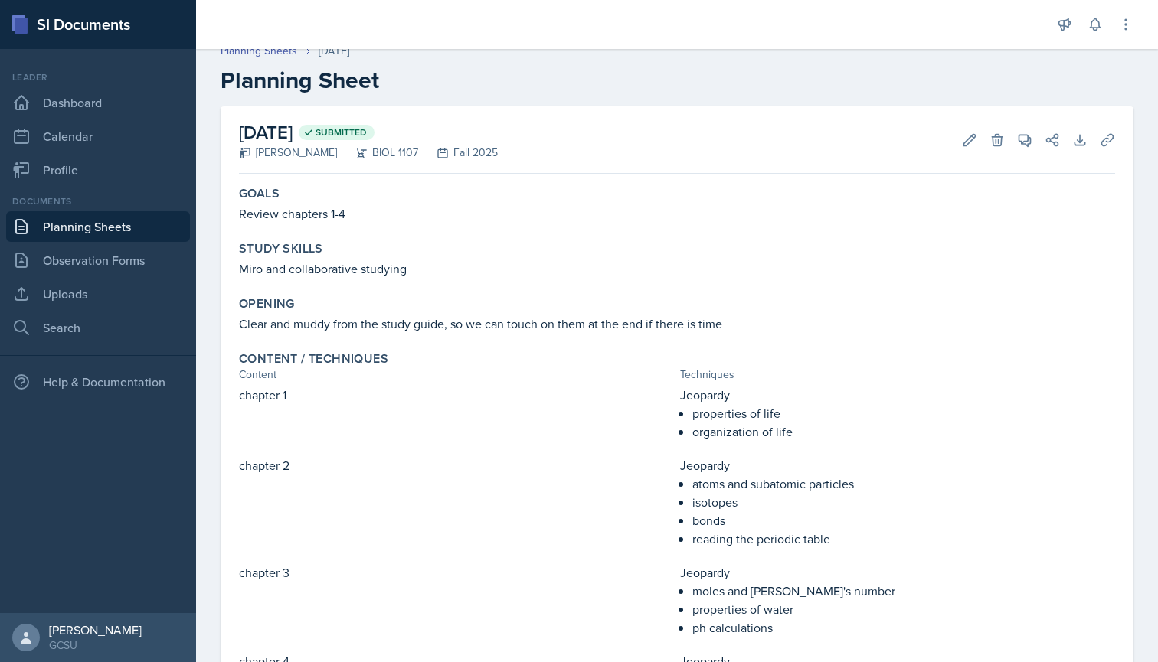
click at [106, 230] on link "Planning Sheets" at bounding box center [98, 226] width 184 height 31
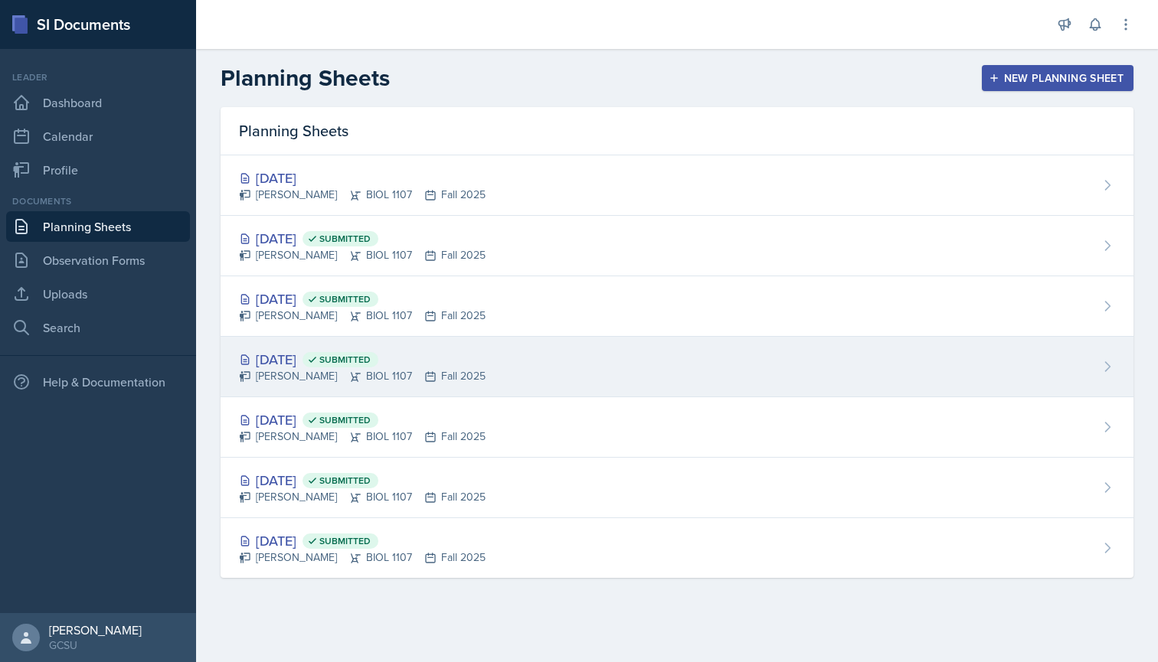
click at [315, 369] on div "[PERSON_NAME] BIOL 1107 Fall 2025" at bounding box center [362, 376] width 247 height 16
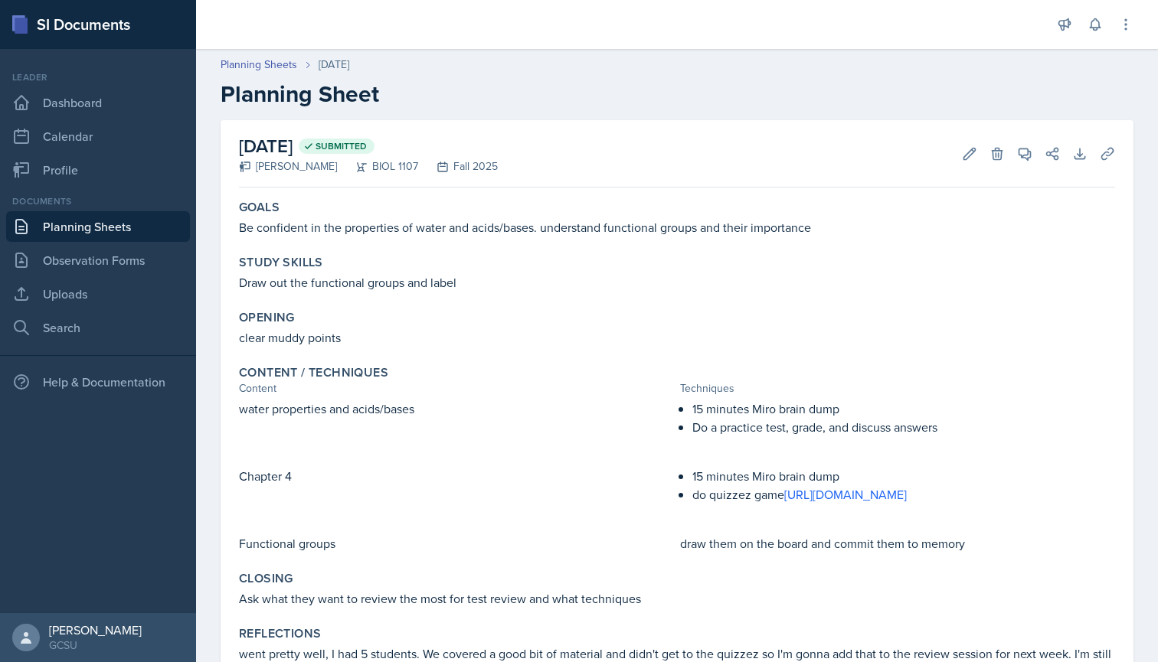
click at [78, 214] on link "Planning Sheets" at bounding box center [98, 226] width 184 height 31
